Goal: Task Accomplishment & Management: Complete application form

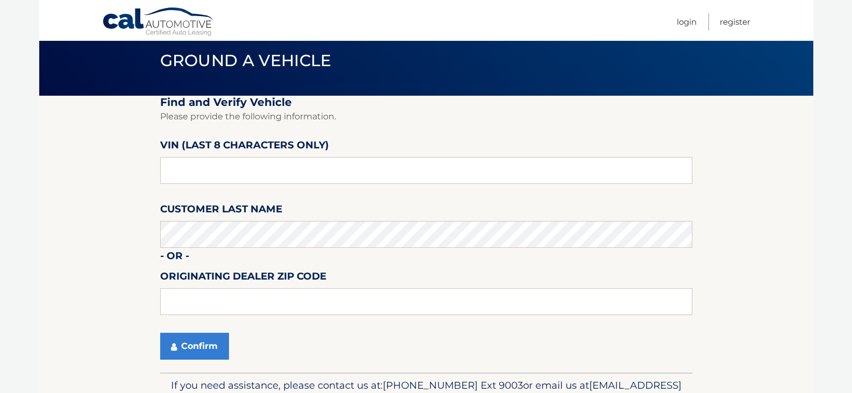
scroll to position [54, 0]
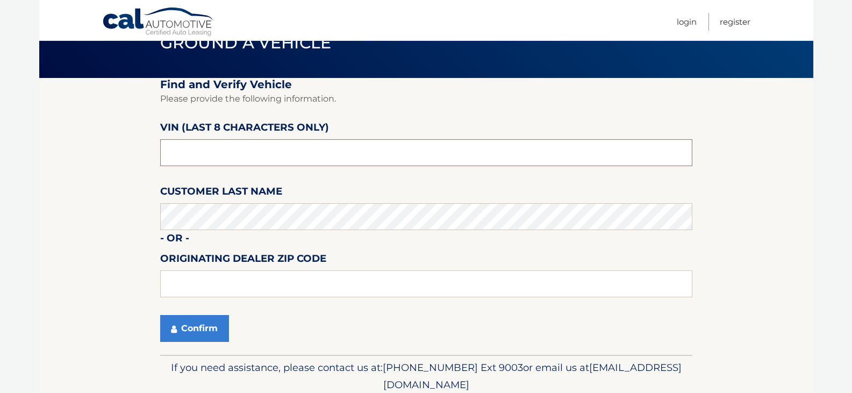
click at [224, 153] on input "text" at bounding box center [426, 152] width 532 height 27
type input "nn295208"
click at [192, 331] on button "Confirm" at bounding box center [194, 328] width 69 height 27
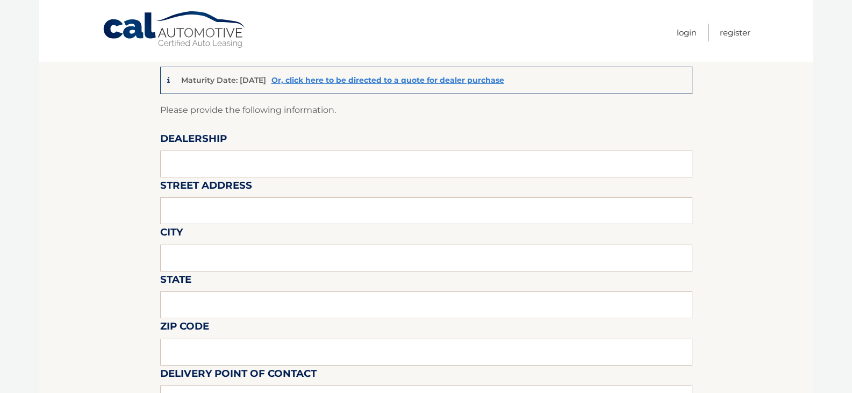
scroll to position [108, 0]
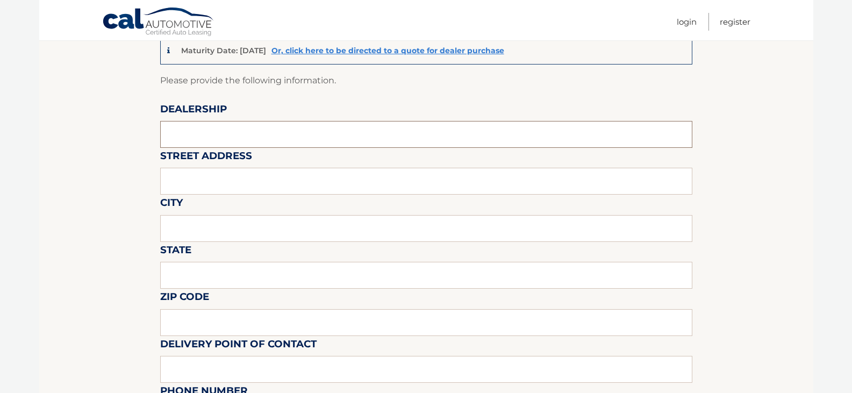
click at [219, 131] on input "text" at bounding box center [426, 134] width 532 height 27
type input "[PERSON_NAME] CDJR"
click at [222, 177] on input "text" at bounding box center [426, 181] width 532 height 27
type input "5746 PEACH ST"
click at [210, 220] on input "text" at bounding box center [426, 228] width 532 height 27
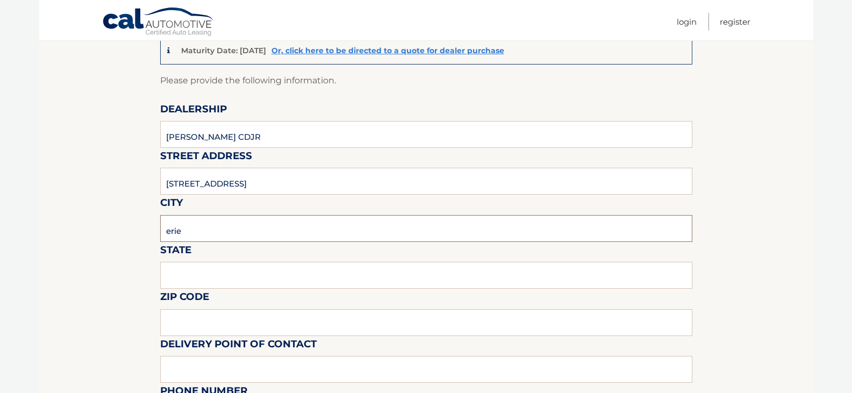
type input "erie"
type input "pa"
type input "16509"
type input "direct"
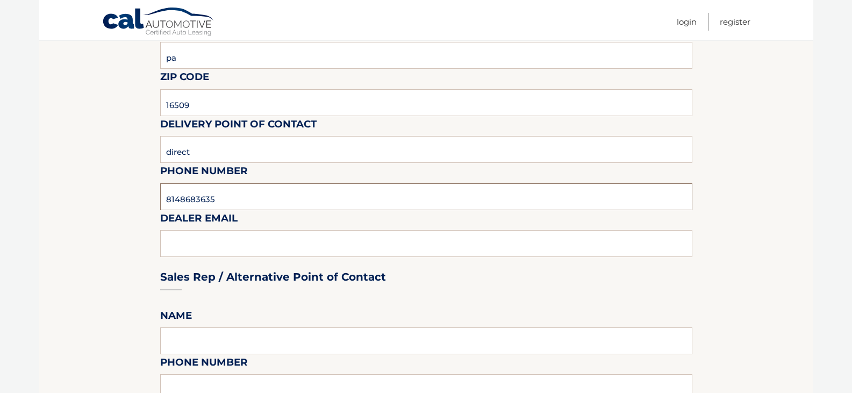
type input "8148683635"
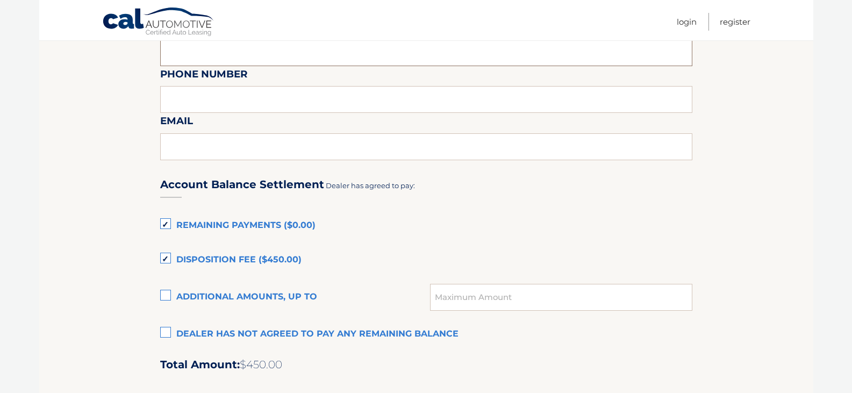
scroll to position [650, 0]
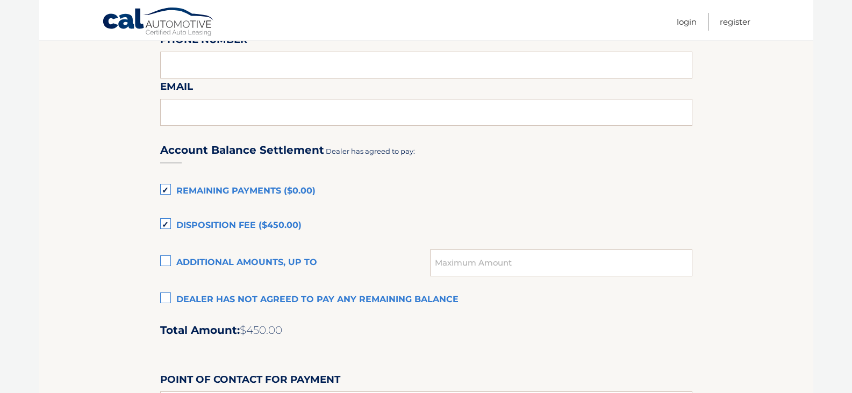
click at [162, 193] on label "Remaining Payments ($0.00)" at bounding box center [426, 192] width 532 height 22
click at [0, 0] on input "Remaining Payments ($0.00)" at bounding box center [0, 0] width 0 height 0
click at [160, 219] on label "Disposition Fee ($450.00)" at bounding box center [426, 226] width 532 height 22
click at [0, 0] on input "Disposition Fee ($450.00)" at bounding box center [0, 0] width 0 height 0
click at [163, 302] on label "Dealer has not agreed to pay any remaining balance" at bounding box center [426, 300] width 532 height 22
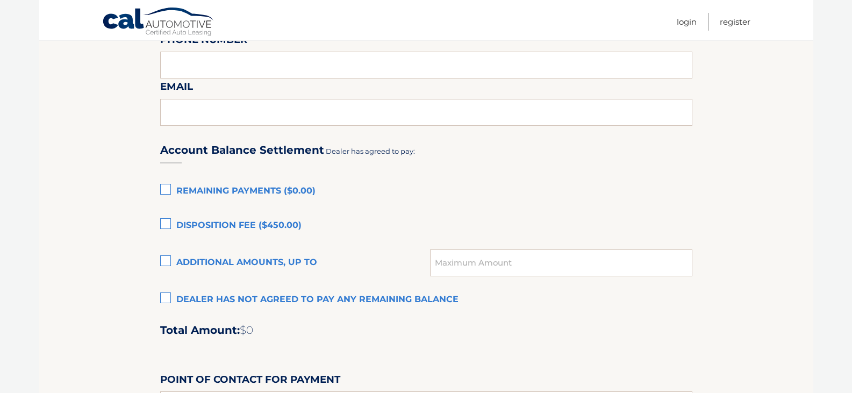
click at [0, 0] on input "Dealer has not agreed to pay any remaining balance" at bounding box center [0, 0] width 0 height 0
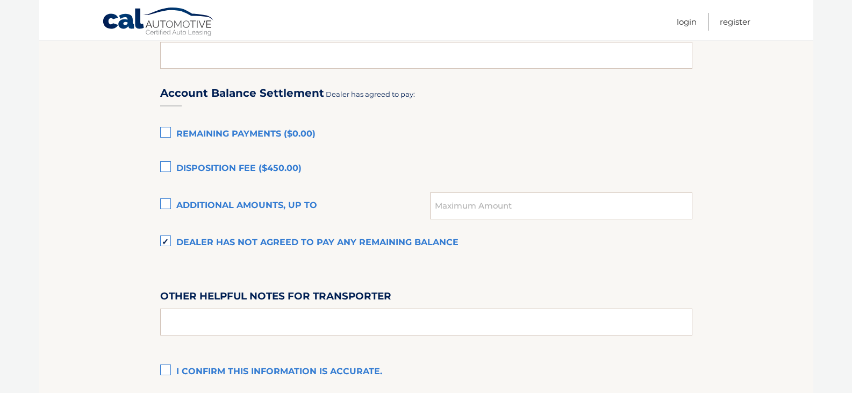
scroll to position [811, 0]
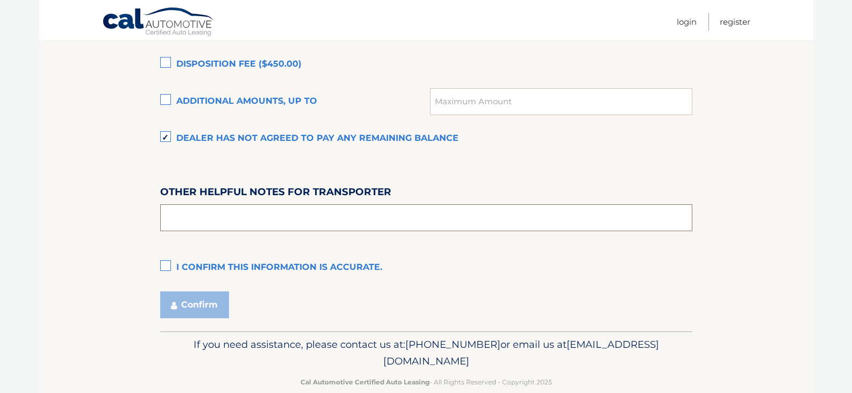
click at [221, 210] on input "text" at bounding box center [426, 217] width 532 height 27
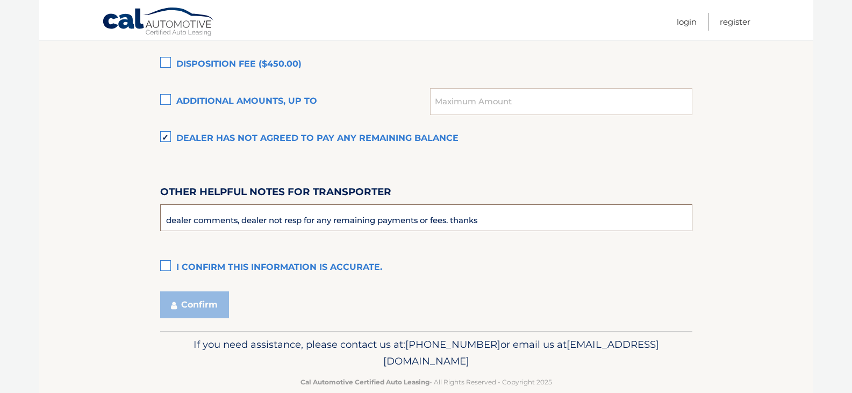
type input "dealer comments, dealer not resp for any remaining payments or fees. thanks"
drag, startPoint x: 152, startPoint y: 264, endPoint x: 162, endPoint y: 262, distance: 10.4
click at [162, 262] on label "I confirm this information is accurate." at bounding box center [426, 268] width 532 height 22
click at [0, 0] on input "I confirm this information is accurate." at bounding box center [0, 0] width 0 height 0
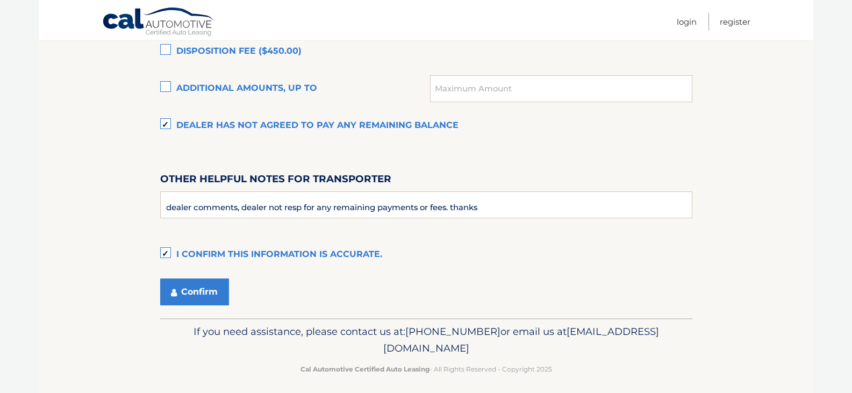
scroll to position [831, 0]
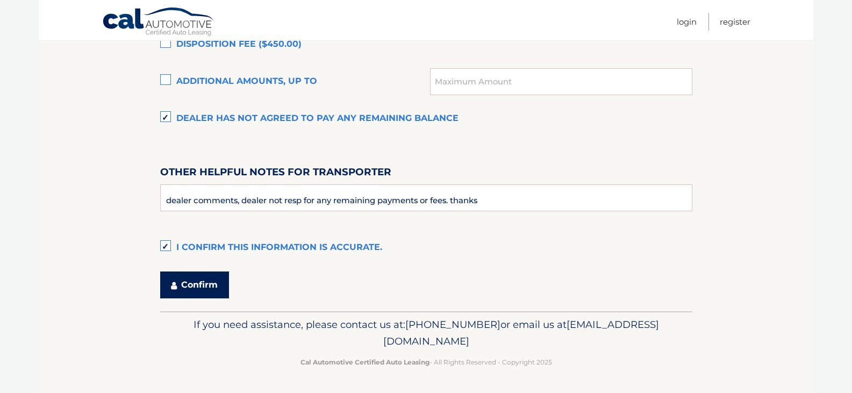
click at [199, 279] on button "Confirm" at bounding box center [194, 284] width 69 height 27
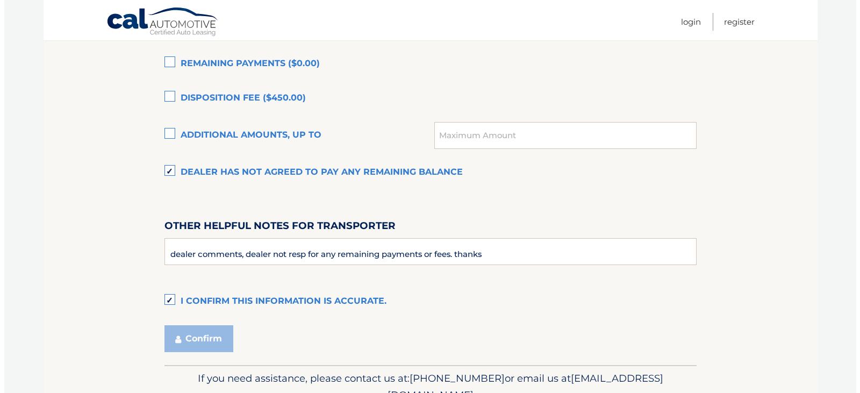
scroll to position [509, 0]
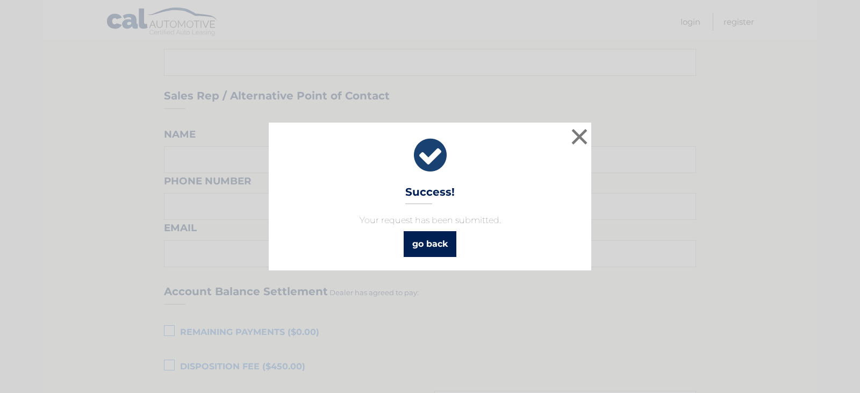
click at [420, 239] on link "go back" at bounding box center [430, 244] width 53 height 26
